Goal: Task Accomplishment & Management: Manage account settings

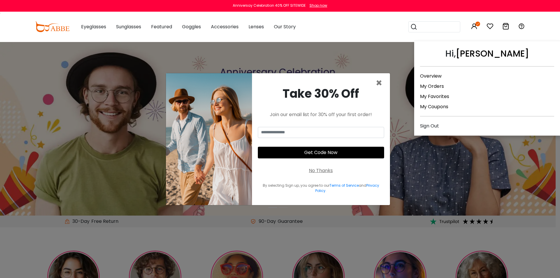
click at [475, 24] on icon at bounding box center [474, 26] width 7 height 7
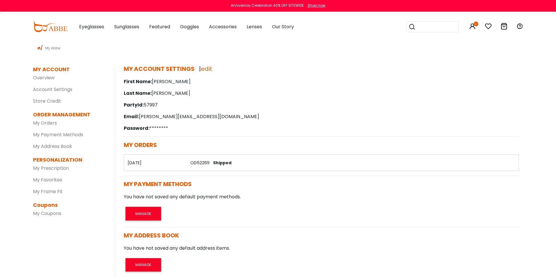
click at [454, 207] on div "MY PAYMENT METHODS | edit You have not saved any default payment methods. MANAGE" at bounding box center [321, 204] width 404 height 46
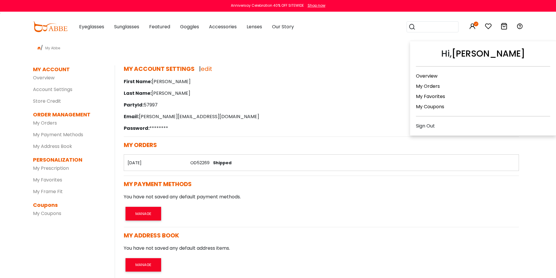
click at [475, 27] on icon at bounding box center [472, 26] width 7 height 7
click at [429, 128] on div "Sign Out" at bounding box center [483, 125] width 134 height 7
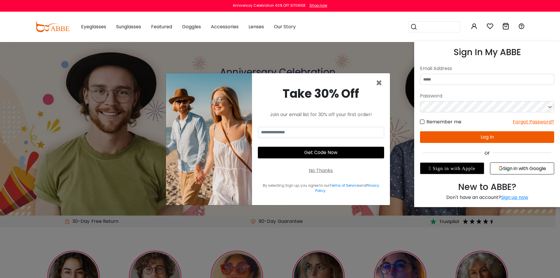
click at [474, 25] on icon at bounding box center [474, 26] width 7 height 7
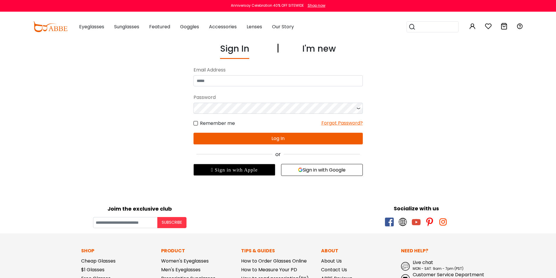
click at [340, 169] on button "Sign in with Google" at bounding box center [322, 170] width 82 height 12
click at [314, 172] on button "Sign in with Google" at bounding box center [322, 170] width 82 height 12
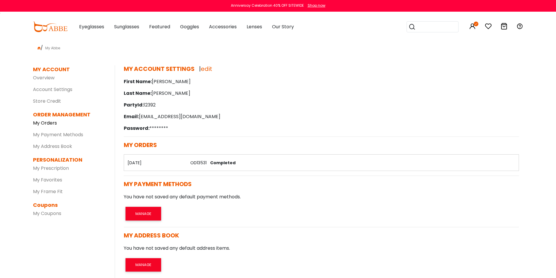
click at [39, 125] on link "My Orders" at bounding box center [45, 123] width 24 height 7
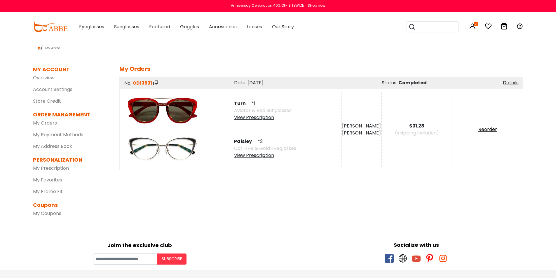
click at [257, 155] on div "View Prescription" at bounding box center [265, 155] width 62 height 7
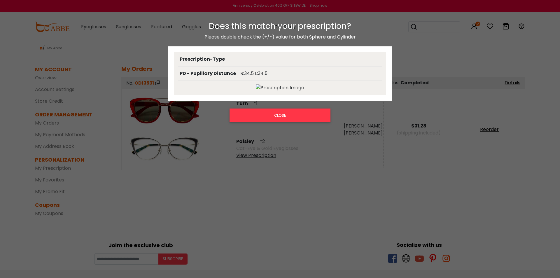
click at [271, 88] on img at bounding box center [280, 87] width 48 height 7
click at [272, 116] on button "CLOSE" at bounding box center [280, 115] width 101 height 13
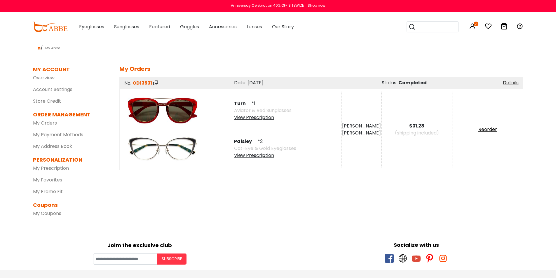
click at [249, 116] on div "View Prescription" at bounding box center [262, 117] width 57 height 7
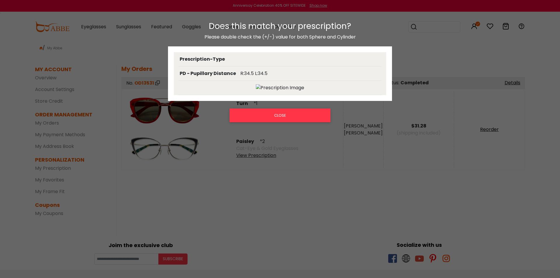
click at [263, 93] on div at bounding box center [280, 88] width 204 height 15
drag, startPoint x: 275, startPoint y: 78, endPoint x: 275, endPoint y: 82, distance: 3.2
click at [275, 78] on div "PD - Pupillary Distance R:34.5 L:34.5" at bounding box center [280, 74] width 204 height 14
click at [275, 86] on img at bounding box center [280, 87] width 48 height 7
click at [272, 116] on button "CLOSE" at bounding box center [280, 115] width 101 height 13
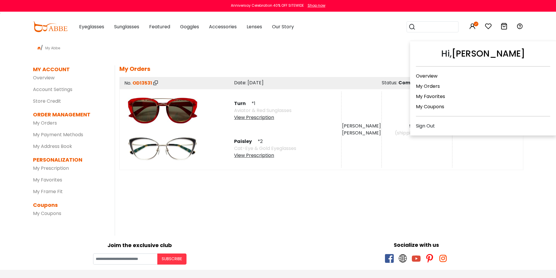
click at [423, 126] on div "Sign Out" at bounding box center [483, 125] width 134 height 7
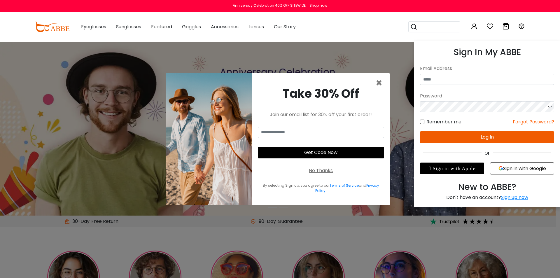
click at [524, 167] on button "Sign in with Google" at bounding box center [522, 169] width 64 height 12
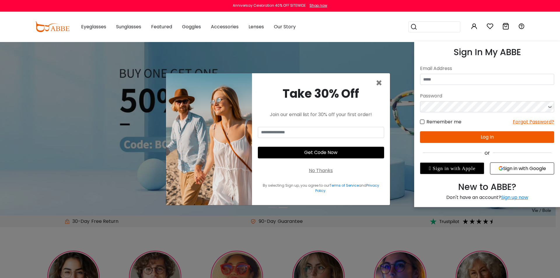
click at [506, 169] on button "Sign in with Google" at bounding box center [522, 169] width 64 height 12
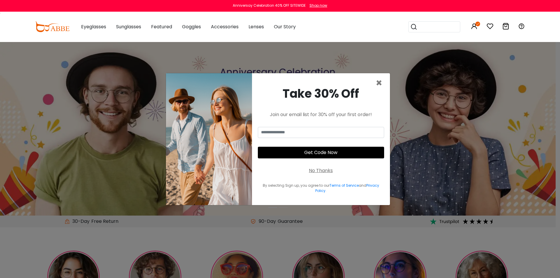
click at [390, 8] on div "Anniversay Celebration 40% OFF SITEWIDE Shop now" at bounding box center [280, 6] width 560 height 12
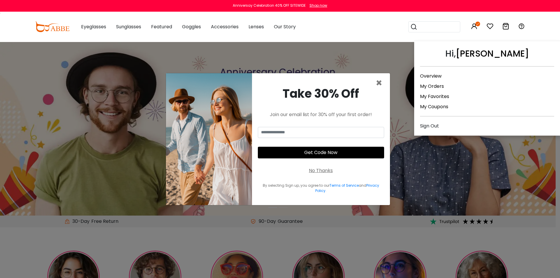
click at [477, 26] on icon at bounding box center [474, 26] width 7 height 7
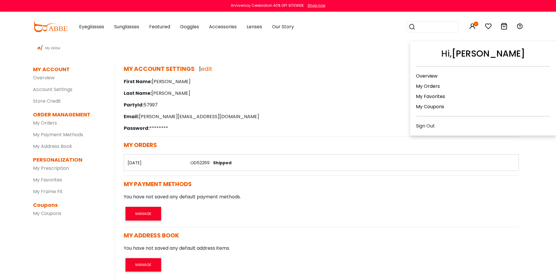
click at [422, 125] on div "Sign Out" at bounding box center [483, 125] width 134 height 7
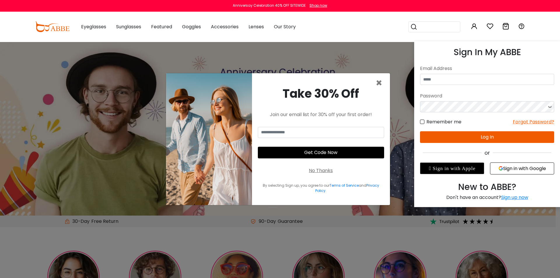
click at [474, 29] on icon at bounding box center [474, 26] width 7 height 7
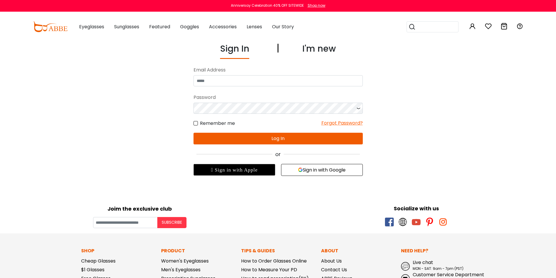
click at [251, 72] on div "Email Address" at bounding box center [277, 70] width 169 height 11
click at [251, 78] on input "email" at bounding box center [277, 80] width 169 height 11
type input "**********"
click at [324, 141] on button "Log In" at bounding box center [277, 139] width 169 height 12
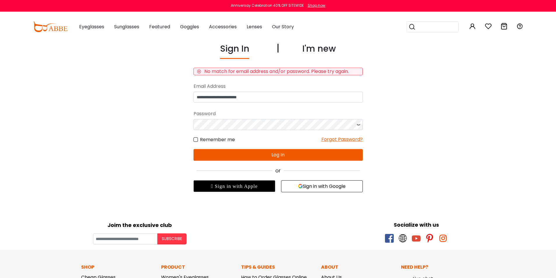
click at [359, 126] on icon at bounding box center [358, 124] width 6 height 11
click at [286, 154] on button "Log In" at bounding box center [277, 155] width 169 height 12
click at [359, 141] on div "Forgot Password?" at bounding box center [341, 139] width 41 height 7
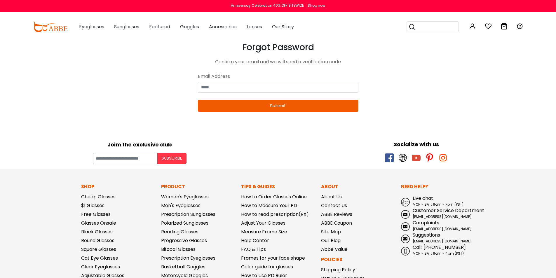
click at [255, 81] on div "Email Address" at bounding box center [278, 76] width 160 height 11
click at [255, 83] on input "email" at bounding box center [278, 87] width 160 height 11
click at [267, 109] on button "Submit" at bounding box center [278, 106] width 160 height 12
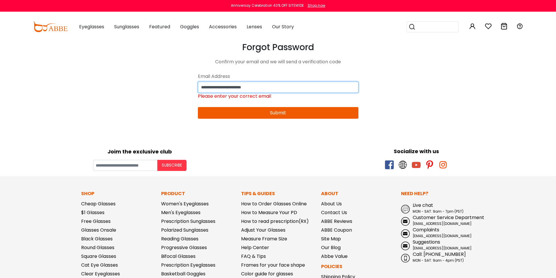
click at [277, 85] on input "**********" at bounding box center [278, 87] width 160 height 11
type input "**********"
click at [280, 106] on div "**********" at bounding box center [277, 80] width 169 height 77
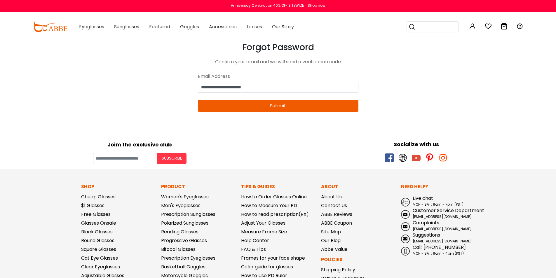
click at [272, 109] on button "Submit" at bounding box center [278, 106] width 160 height 12
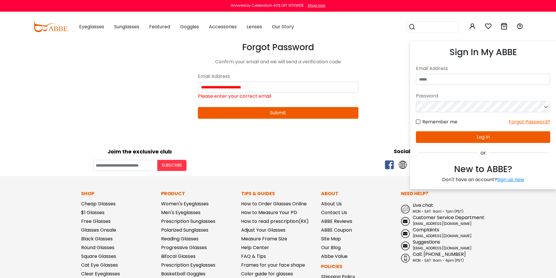
click at [471, 29] on icon at bounding box center [472, 26] width 7 height 7
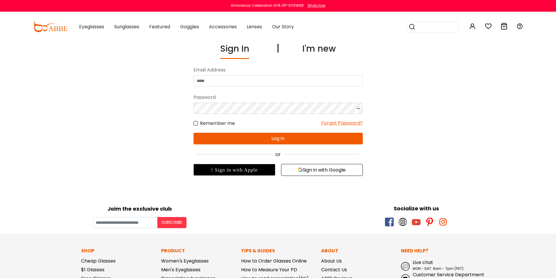
click at [320, 165] on button "Sign in with Google" at bounding box center [322, 170] width 82 height 12
click at [320, 171] on button "Sign in with Google" at bounding box center [322, 170] width 82 height 12
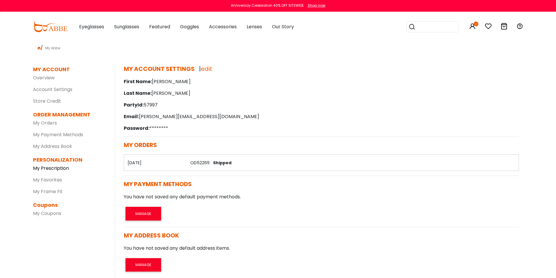
click at [47, 168] on link "My Prescription" at bounding box center [51, 168] width 36 height 7
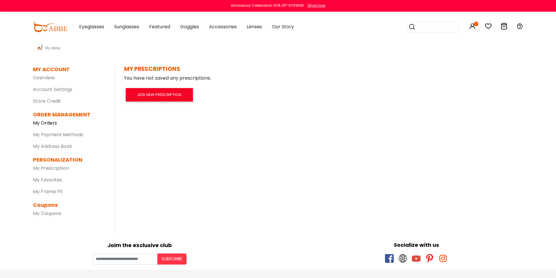
click at [42, 124] on link "My Orders" at bounding box center [45, 123] width 24 height 7
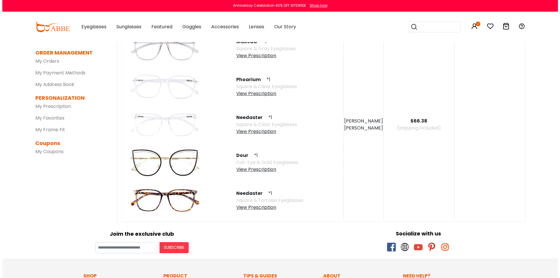
scroll to position [62, 0]
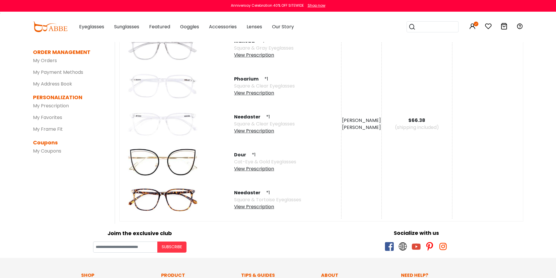
click at [245, 171] on div "View Prescription" at bounding box center [265, 168] width 62 height 7
